Goal: Task Accomplishment & Management: Complete application form

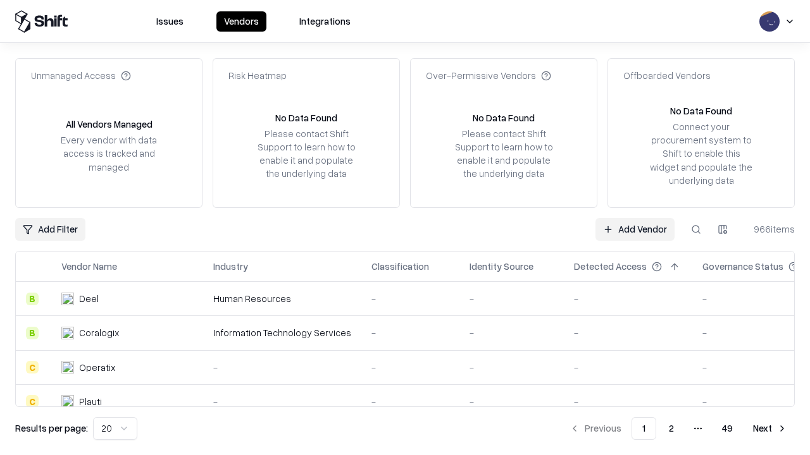
click at [634, 229] on link "Add Vendor" at bounding box center [634, 229] width 79 height 23
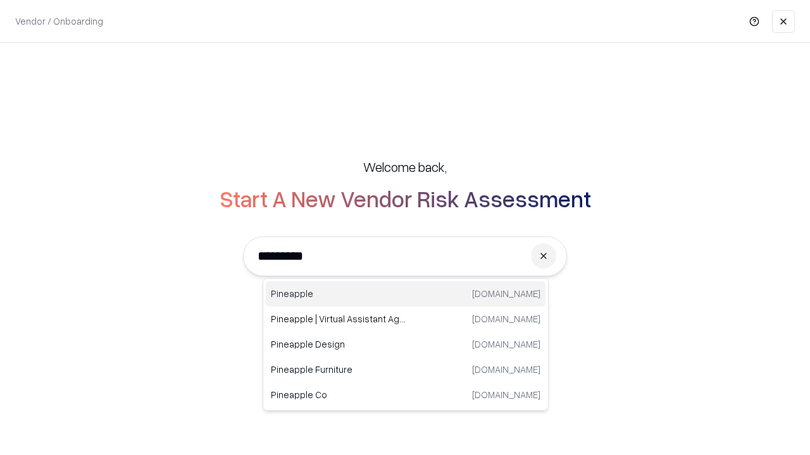
click at [405, 294] on div "Pineapple [DOMAIN_NAME]" at bounding box center [406, 293] width 280 height 25
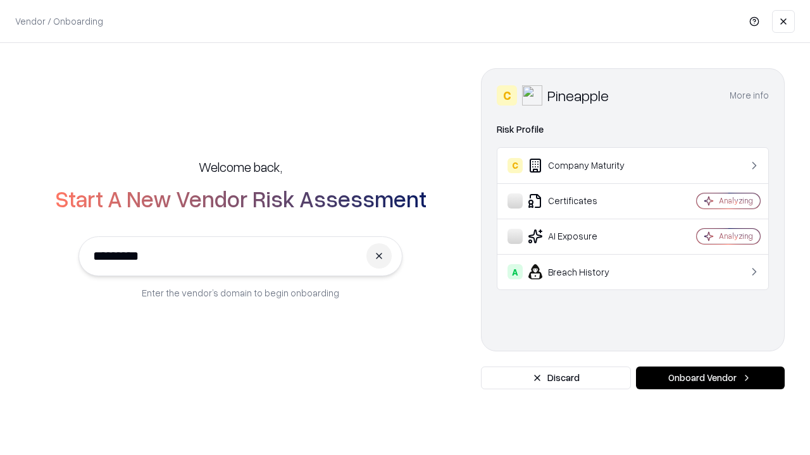
type input "*********"
click at [710, 378] on button "Onboard Vendor" at bounding box center [710, 378] width 149 height 23
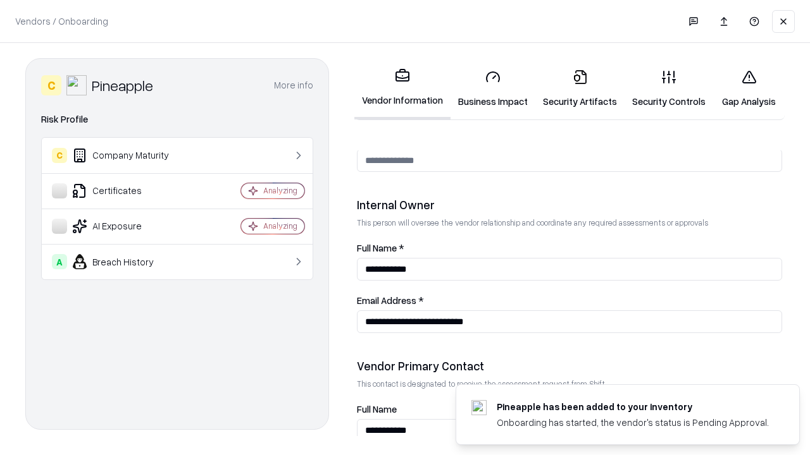
scroll to position [655, 0]
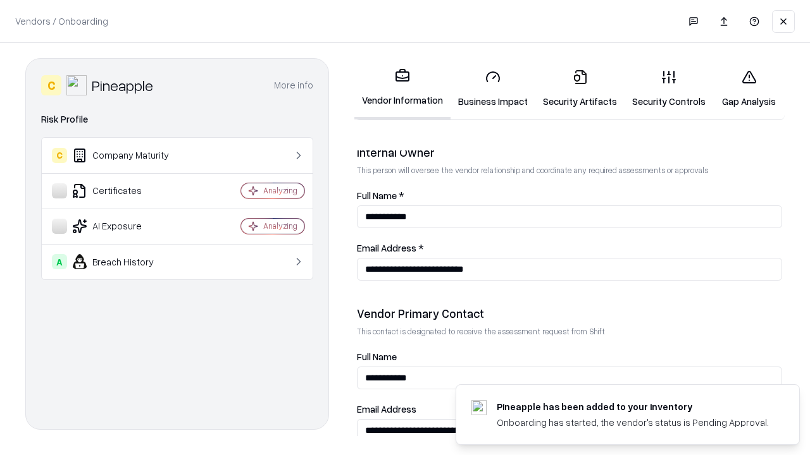
click at [579, 89] on link "Security Artifacts" at bounding box center [579, 88] width 89 height 59
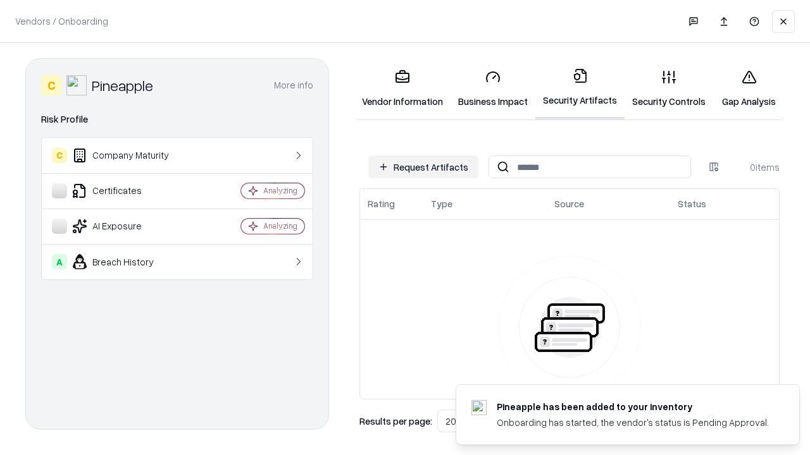
click at [423, 167] on button "Request Artifacts" at bounding box center [423, 167] width 110 height 23
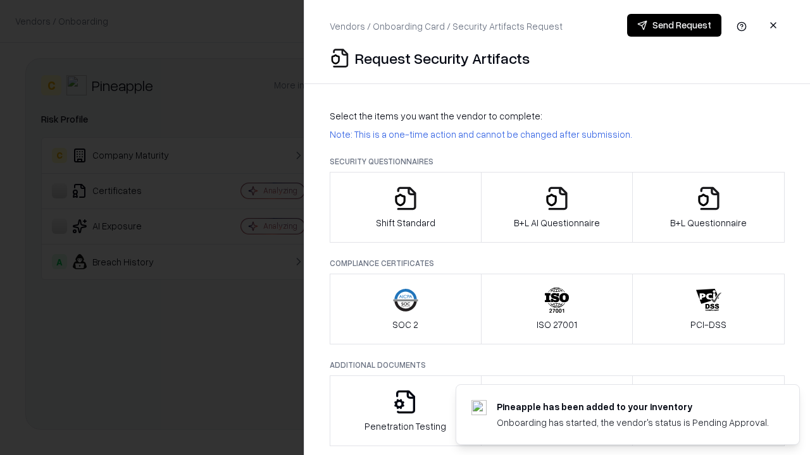
click at [708, 207] on icon "button" at bounding box center [708, 198] width 25 height 25
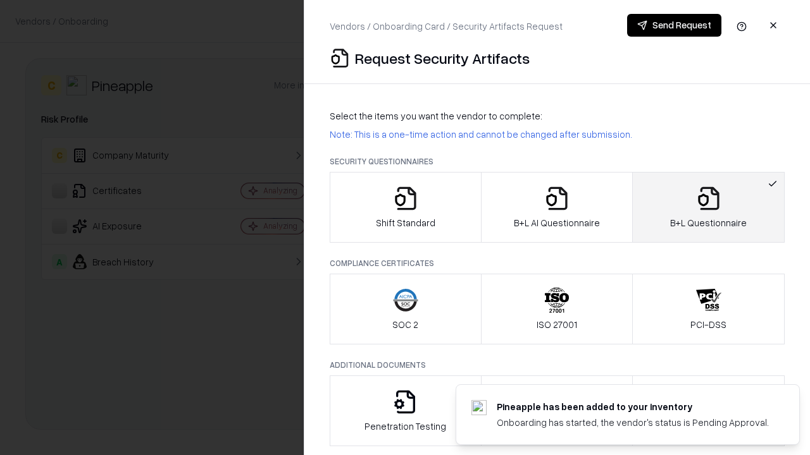
click at [556, 207] on icon "button" at bounding box center [556, 198] width 25 height 25
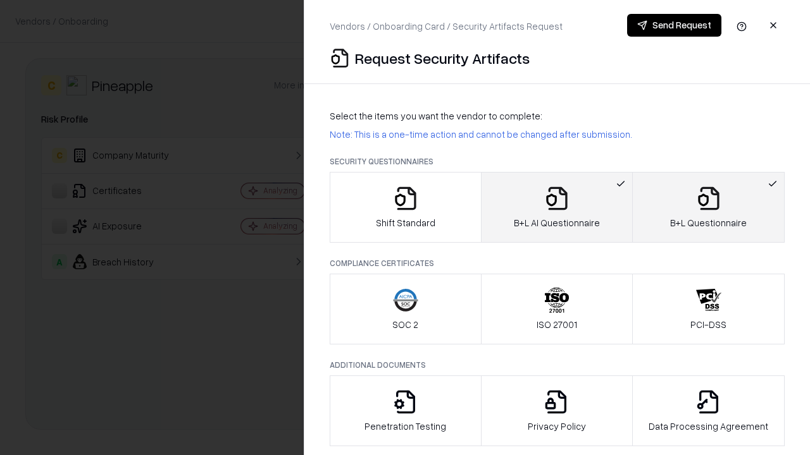
click at [674, 25] on button "Send Request" at bounding box center [674, 25] width 94 height 23
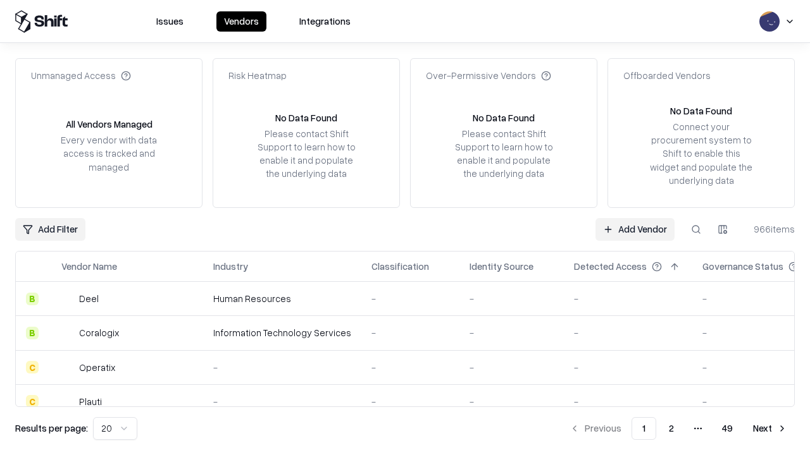
click at [634, 229] on link "Add Vendor" at bounding box center [634, 229] width 79 height 23
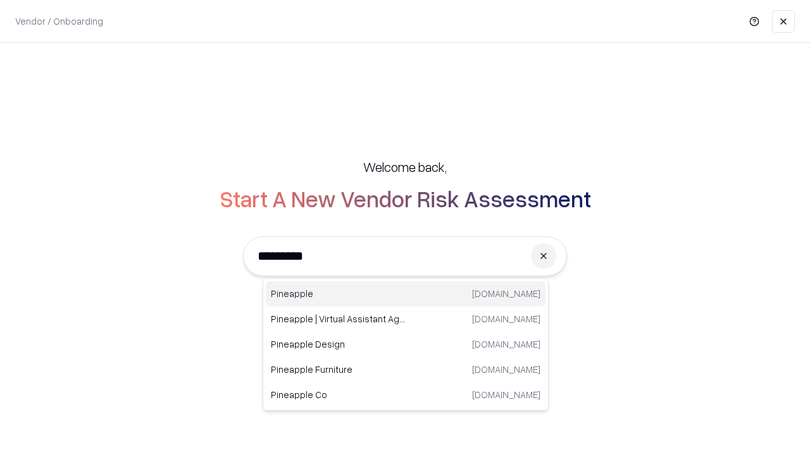
click at [405, 294] on div "Pineapple [DOMAIN_NAME]" at bounding box center [406, 293] width 280 height 25
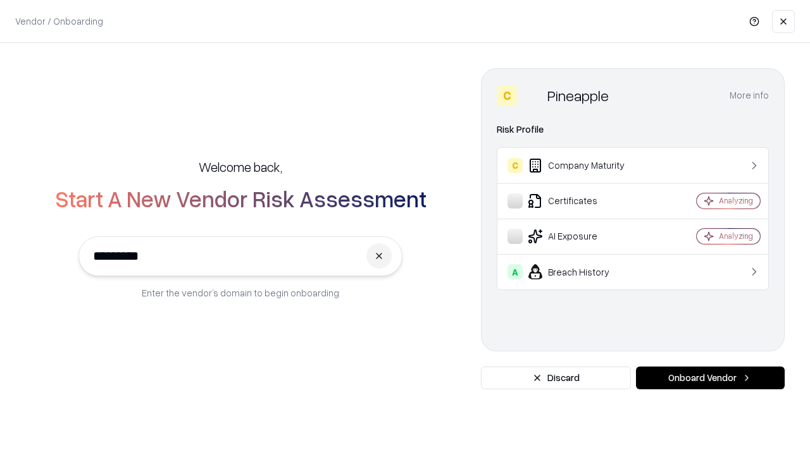
type input "*********"
click at [710, 378] on button "Onboard Vendor" at bounding box center [710, 378] width 149 height 23
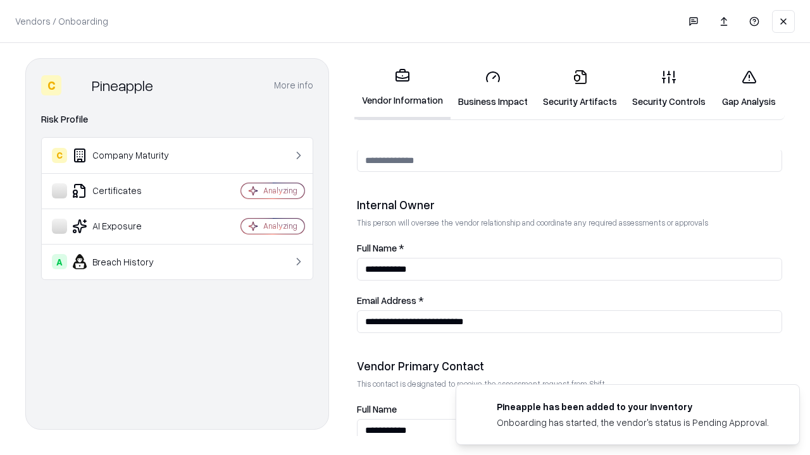
scroll to position [655, 0]
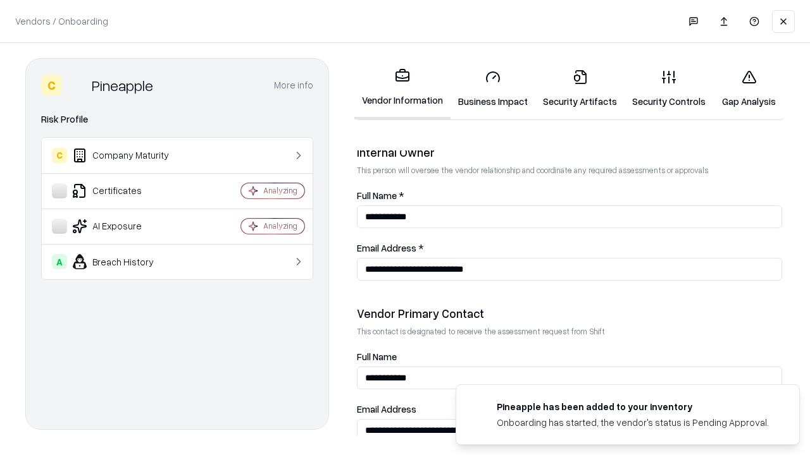
click at [748, 89] on link "Gap Analysis" at bounding box center [748, 88] width 71 height 59
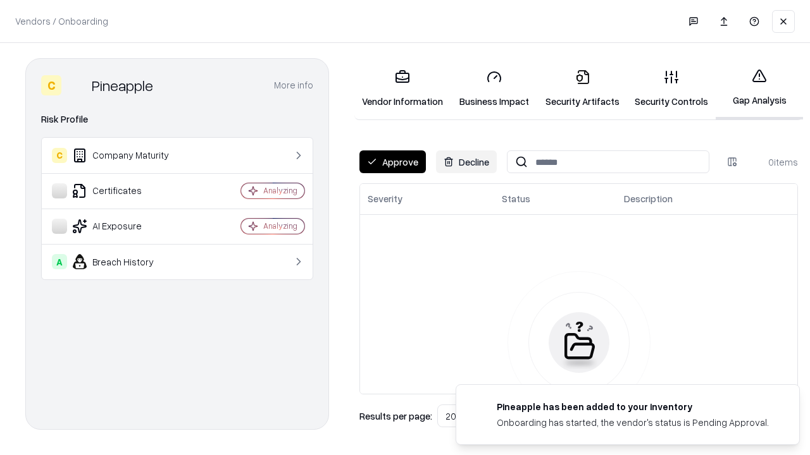
click at [392, 162] on button "Approve" at bounding box center [392, 162] width 66 height 23
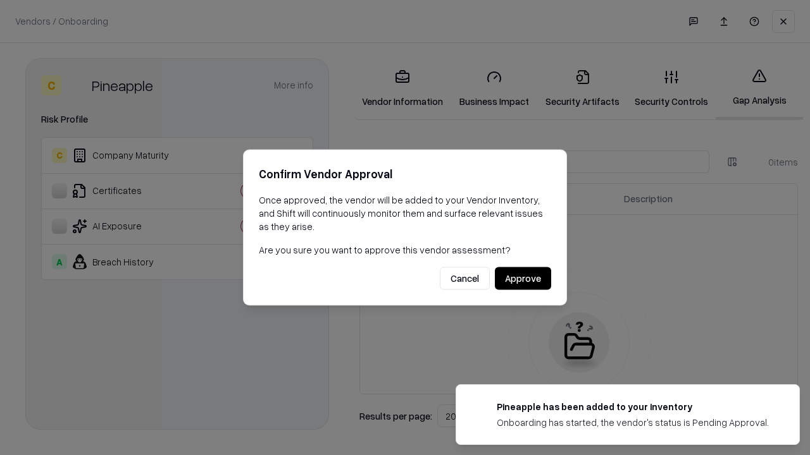
click at [522, 278] on button "Approve" at bounding box center [523, 279] width 56 height 23
